Goal: Task Accomplishment & Management: Manage account settings

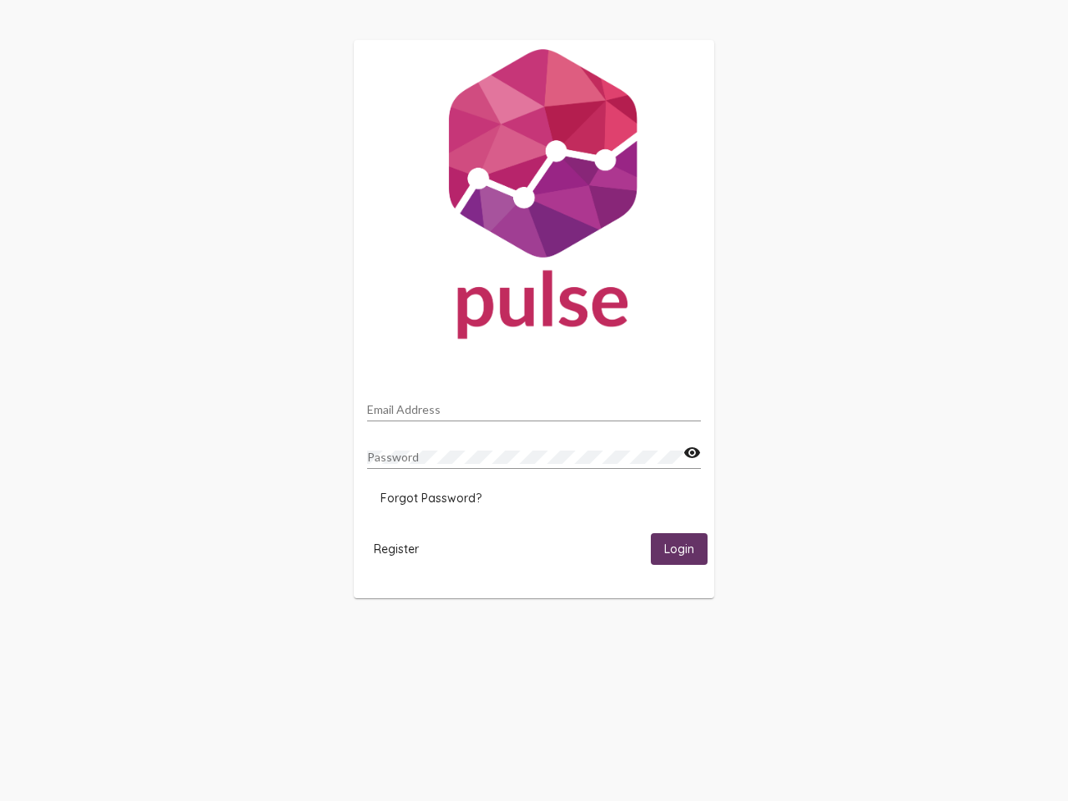
click at [534, 405] on input "Email Address" at bounding box center [534, 409] width 334 height 13
click at [692, 453] on mat-icon "visibility" at bounding box center [693, 453] width 18 height 20
click at [431, 498] on span "Forgot Password?" at bounding box center [431, 498] width 101 height 15
click at [396, 548] on html "Email Address Password visibility Forgot Password? Register Login" at bounding box center [534, 319] width 1068 height 639
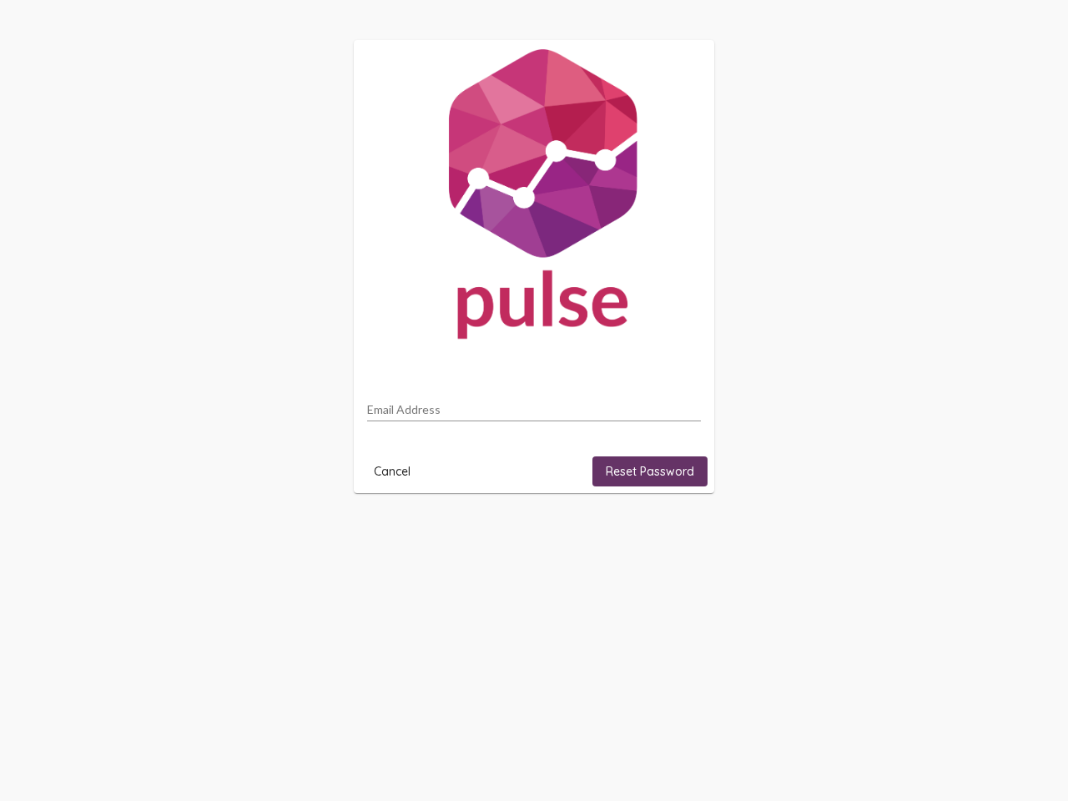
click at [679, 533] on html "Email Address Cancel Reset Password" at bounding box center [534, 266] width 1068 height 533
